Goal: Check status

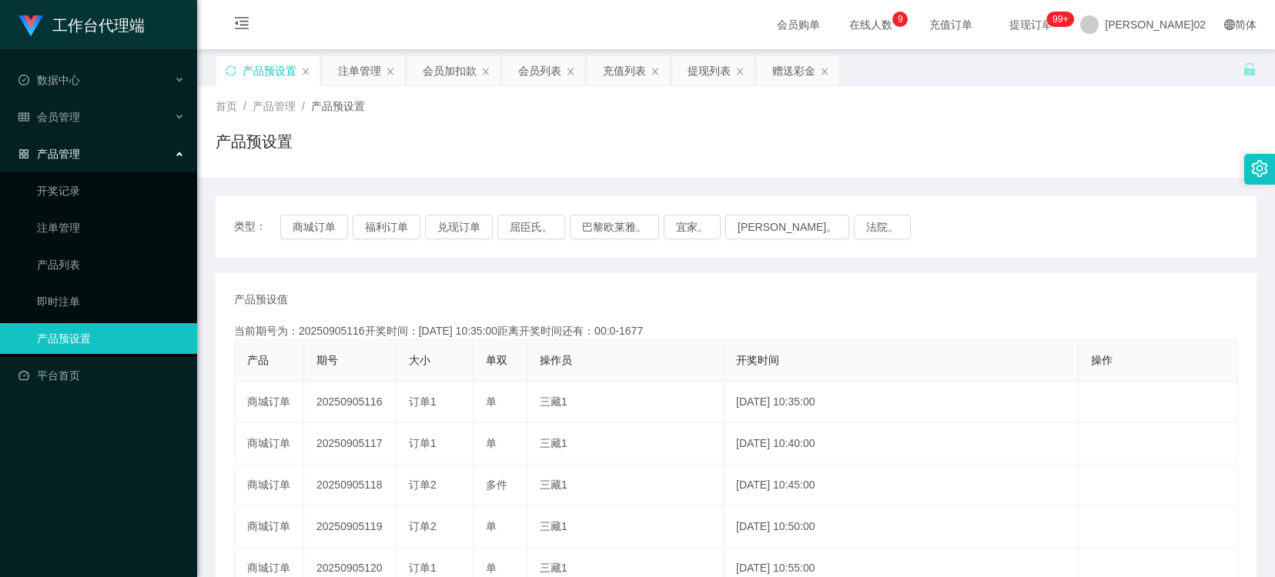
click at [448, 75] on div "会员加扣款" at bounding box center [450, 70] width 54 height 29
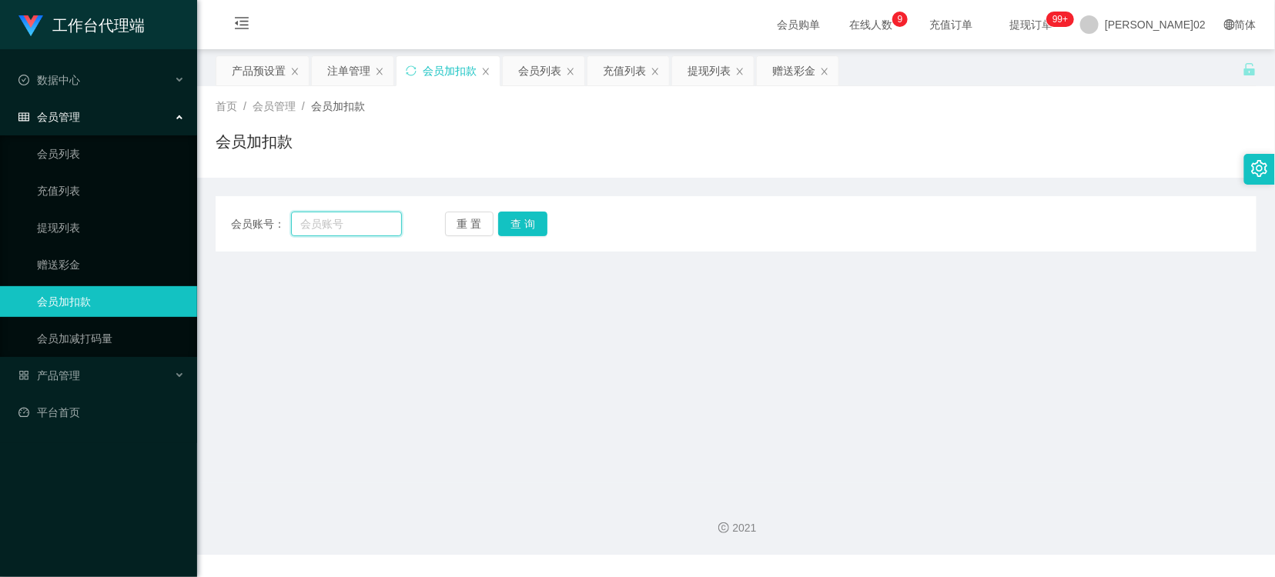
click at [357, 219] on input "text" at bounding box center [346, 224] width 111 height 25
paste input "lpykps0706"
click at [513, 233] on button "查 询" at bounding box center [522, 224] width 49 height 25
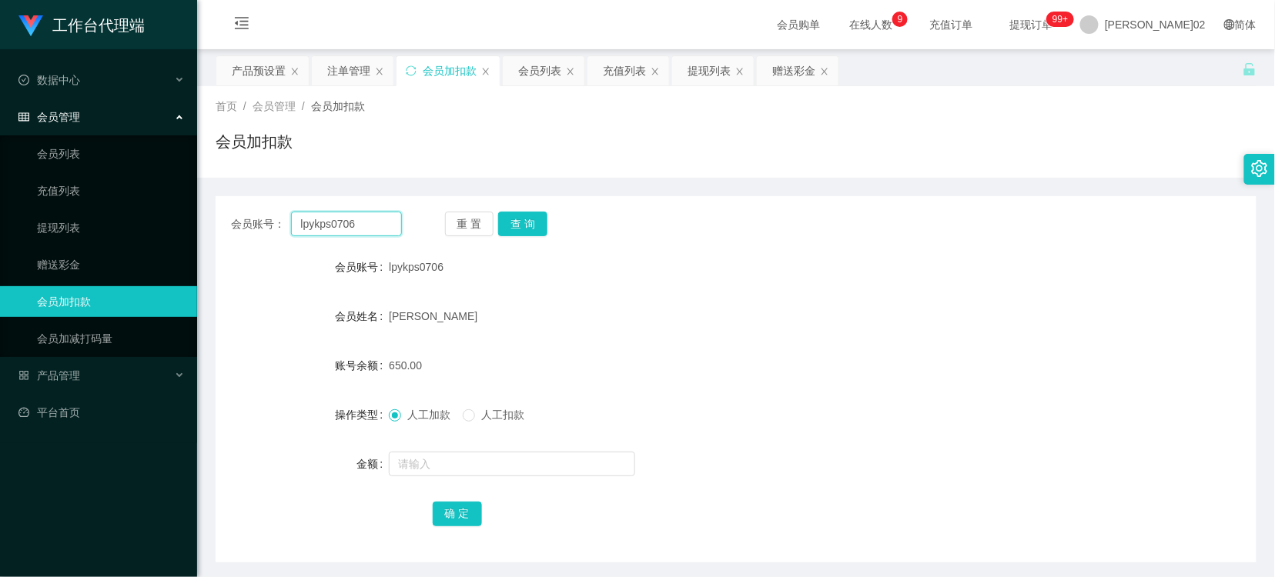
click at [394, 227] on input "lpykps0706" at bounding box center [346, 224] width 111 height 25
paste input "maxloonkhor"
type input "maxloonkhor"
click at [517, 221] on button "查 询" at bounding box center [522, 224] width 49 height 25
click at [259, 72] on div "产品预设置" at bounding box center [259, 70] width 54 height 29
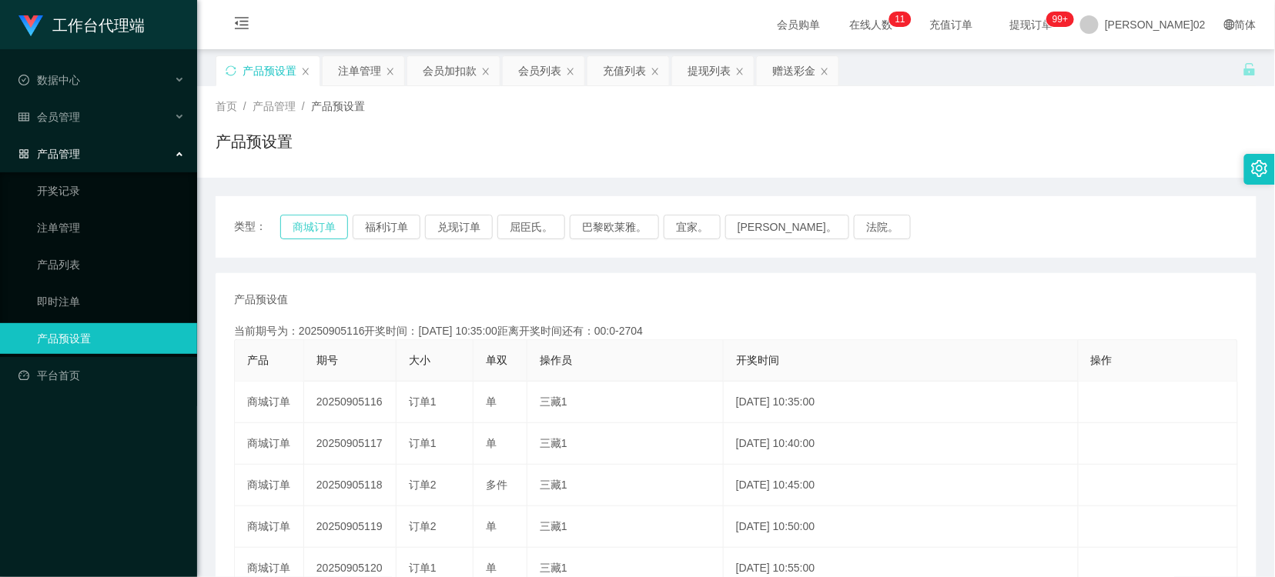
click at [336, 227] on button "商城订单" at bounding box center [314, 227] width 68 height 25
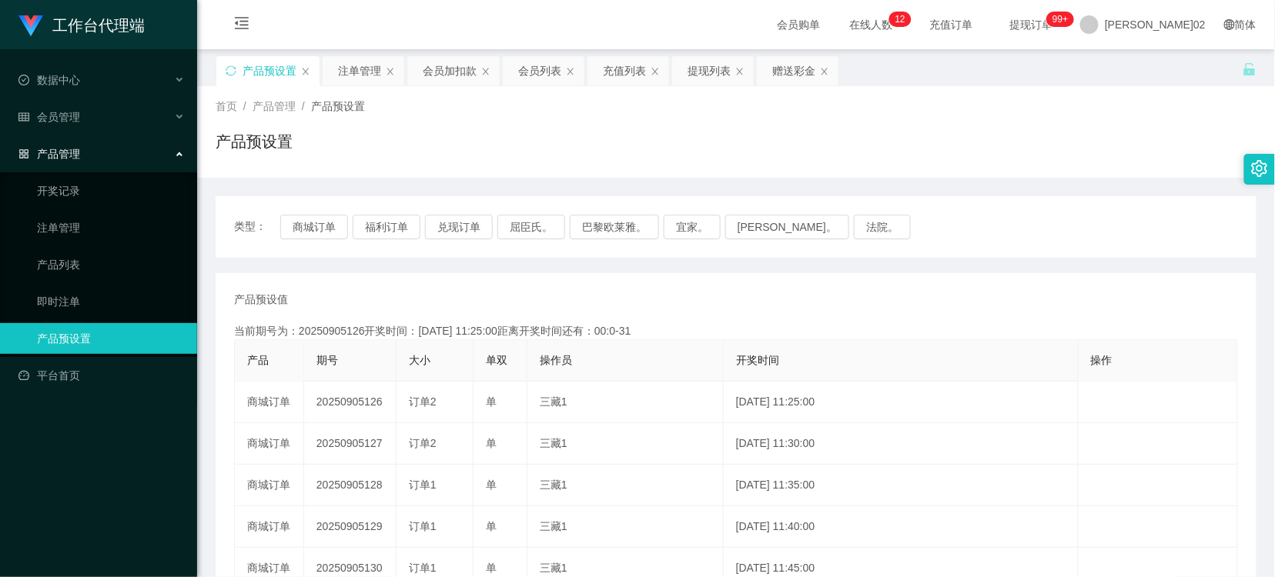
click at [324, 212] on div "类型： 商城订单 福利订单 兑现订单 屈臣氏。 巴黎欧莱雅。 宜家。 [PERSON_NAME]。 法院。" at bounding box center [736, 227] width 1041 height 62
click at [324, 219] on button "商城订单" at bounding box center [314, 227] width 68 height 25
click at [336, 227] on button "商城订单" at bounding box center [314, 227] width 68 height 25
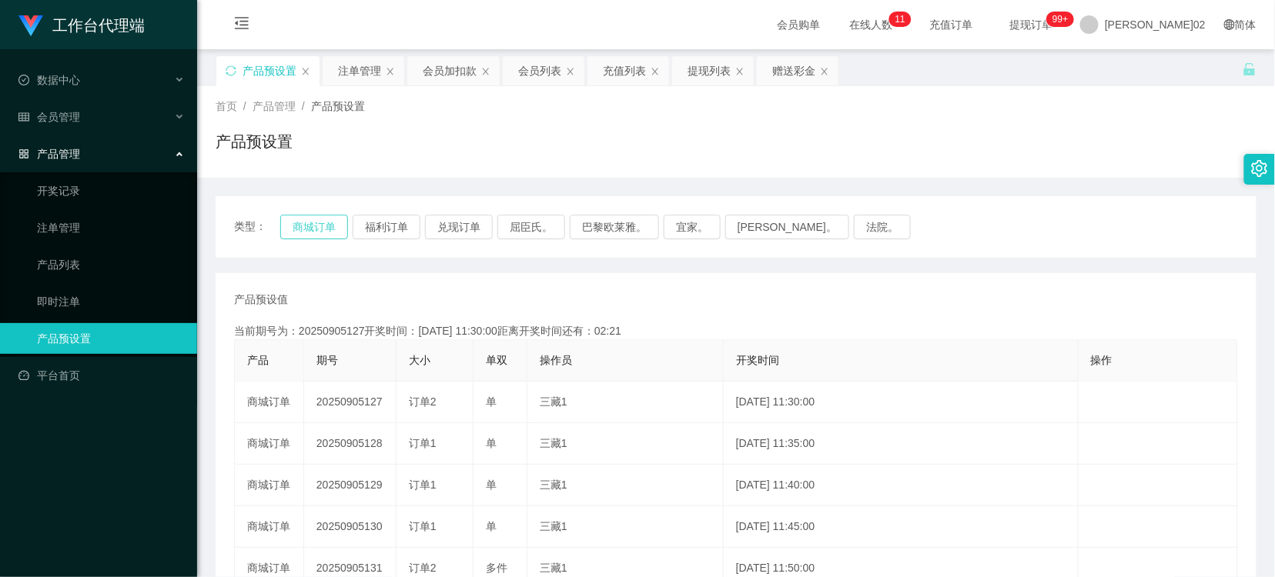
click at [336, 227] on button "商城订单" at bounding box center [314, 227] width 68 height 25
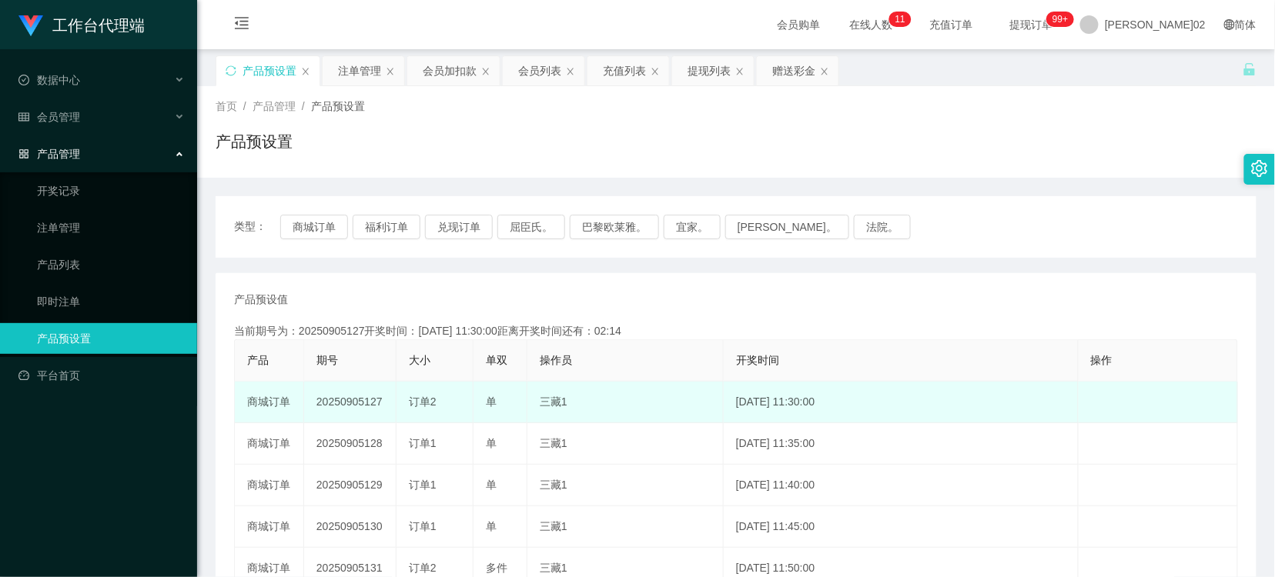
click at [351, 404] on td "20250905127" at bounding box center [350, 403] width 92 height 42
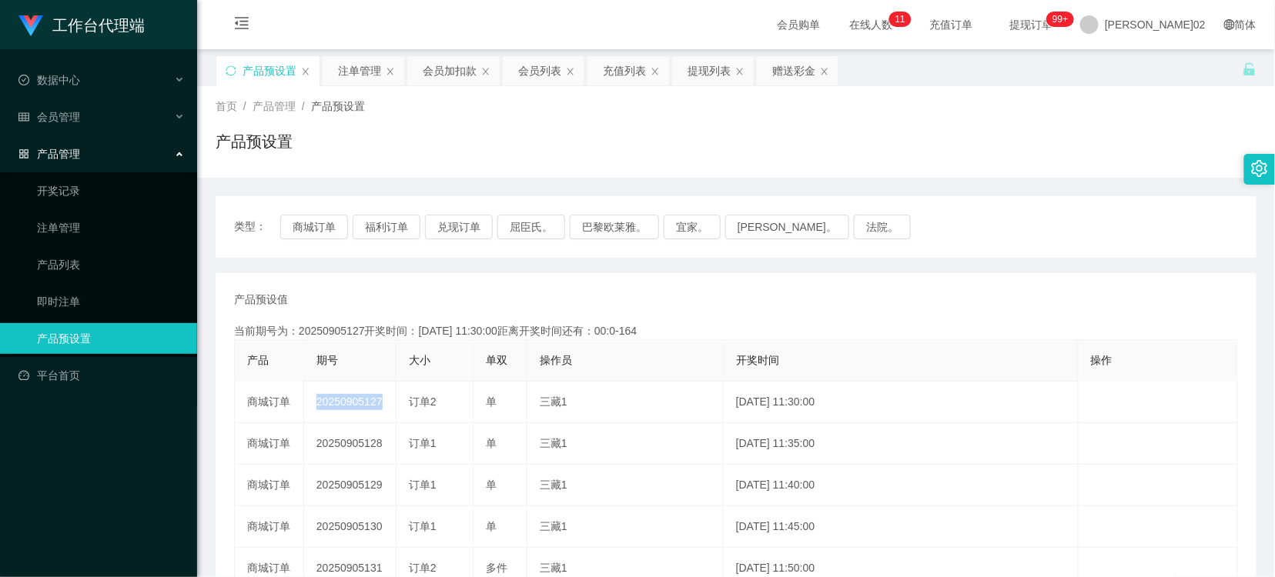
copy td "20250905127"
click at [306, 226] on button "商城订单" at bounding box center [314, 227] width 68 height 25
